Goal: Task Accomplishment & Management: Manage account settings

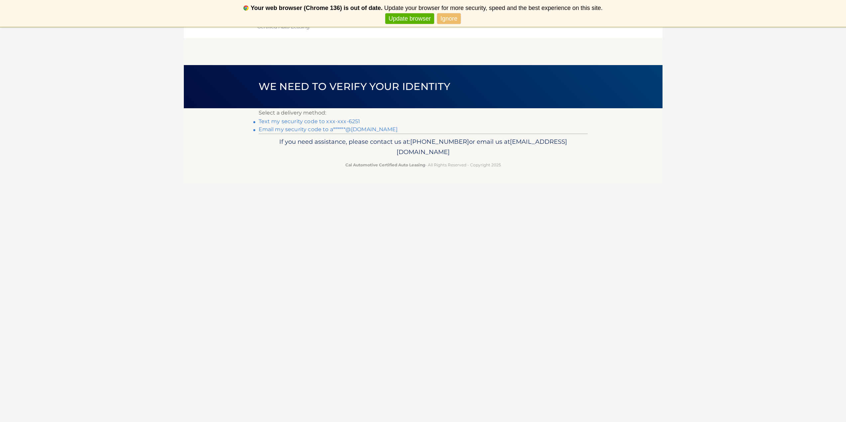
click at [352, 122] on link "Text my security code to xxx-xxx-6251" at bounding box center [310, 121] width 102 height 6
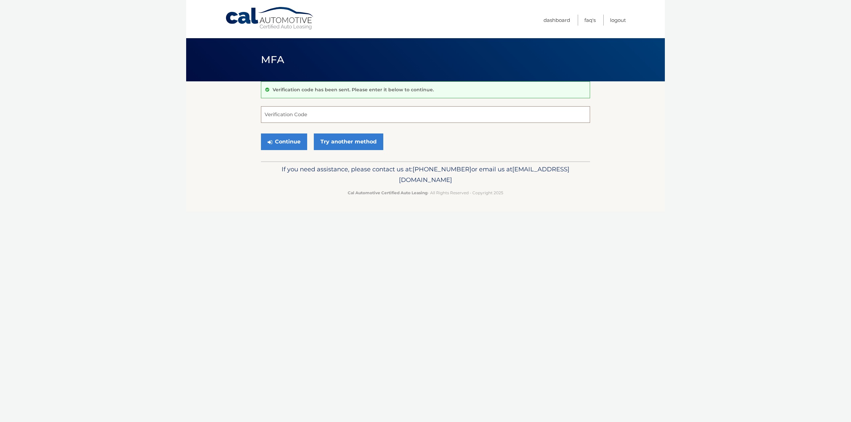
click at [352, 115] on input "Verification Code" at bounding box center [425, 114] width 329 height 17
type input "256211"
click at [292, 142] on button "Continue" at bounding box center [284, 142] width 46 height 17
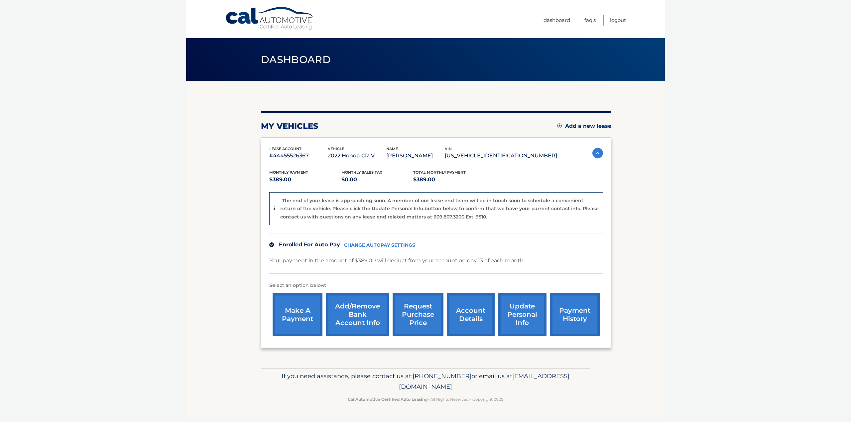
click at [401, 245] on link "CHANGE AUTOPAY SETTINGS" at bounding box center [379, 246] width 71 height 6
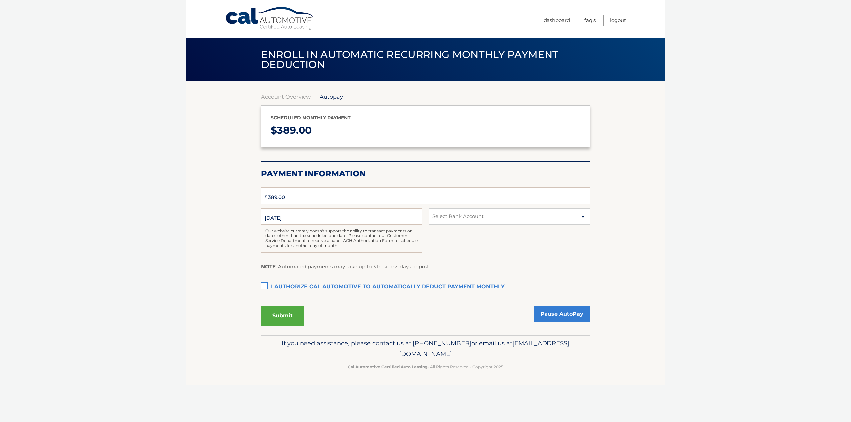
type input "389"
select select "MzI3OGEyN2ItNThhZi00ODlhLWFhZjQtNGI4NTBkM2YyODY4"
drag, startPoint x: 295, startPoint y: 196, endPoint x: 259, endPoint y: 194, distance: 36.0
click at [259, 194] on section "Account Overview | Autopay Scheduled monthly payment $ 389.00 Payment Informati…" at bounding box center [425, 208] width 479 height 254
type input "0"
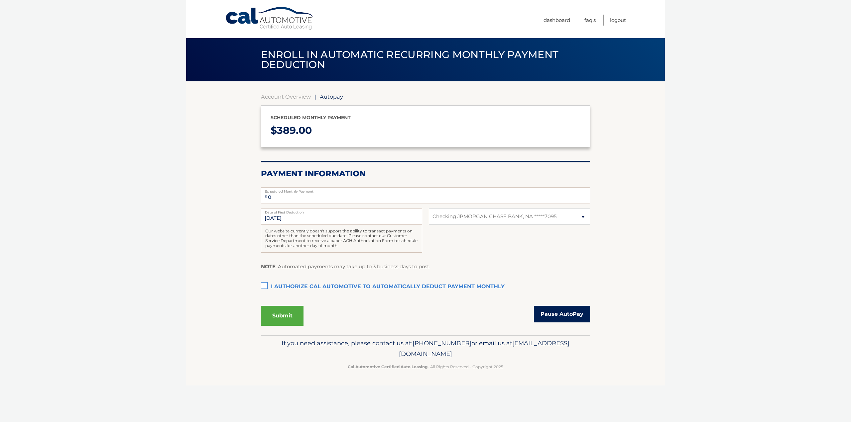
click at [566, 312] on link "Pause AutoPay" at bounding box center [562, 314] width 56 height 17
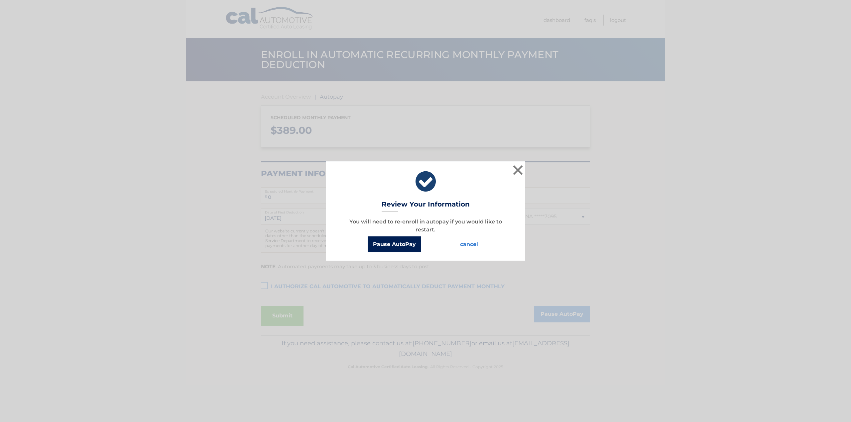
click at [415, 246] on button "Pause AutoPay" at bounding box center [395, 245] width 54 height 16
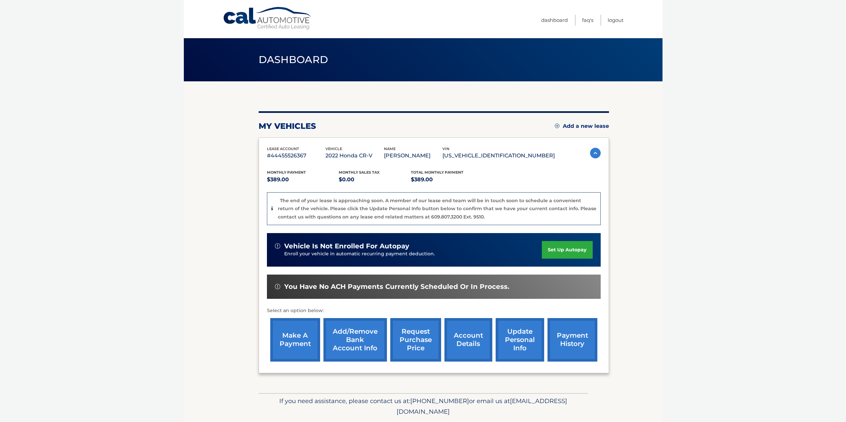
scroll to position [22, 0]
